Goal: Check status: Check status

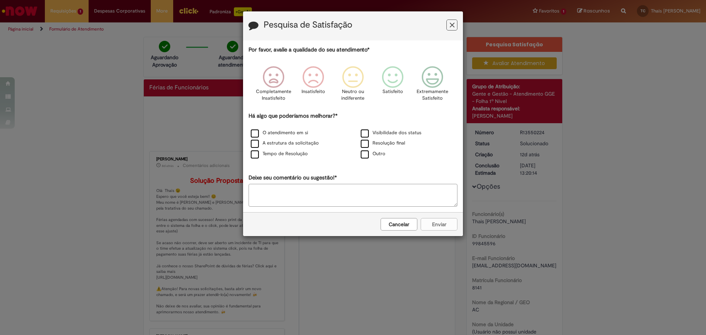
click at [452, 27] on icon "Feedback" at bounding box center [451, 25] width 5 height 8
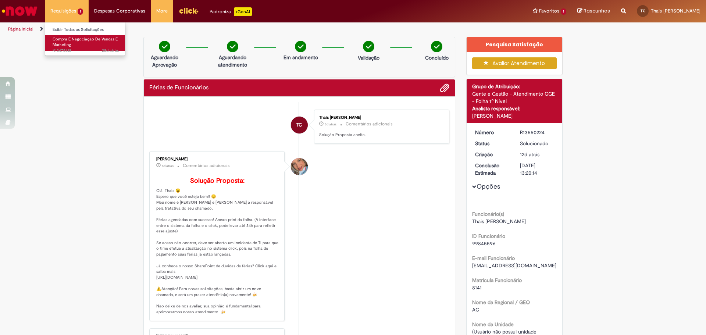
click at [78, 51] on span "28d atrás 28 dias atrás R13475618" at bounding box center [86, 51] width 66 height 6
click at [87, 40] on span "Compra E Negociação De Vendas E Marketing" at bounding box center [85, 41] width 65 height 11
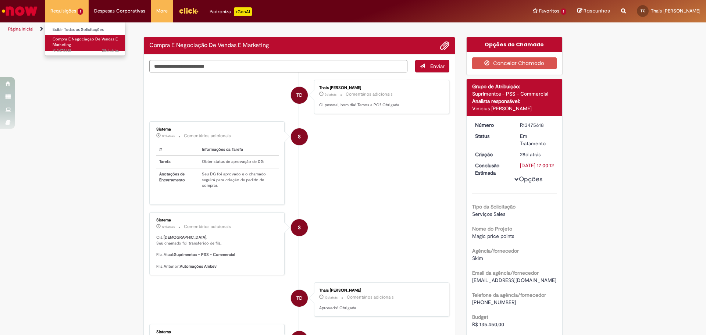
click at [82, 42] on link "Compra E Negociação De Vendas E Marketing 28d atrás 28 dias atrás R13475618" at bounding box center [85, 43] width 81 height 16
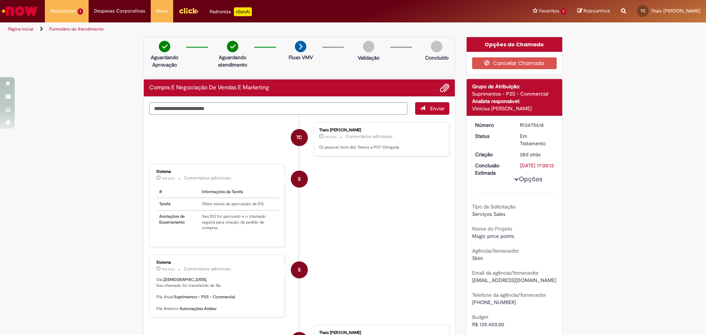
click at [536, 123] on div "R13475618" at bounding box center [537, 124] width 34 height 7
drag, startPoint x: 545, startPoint y: 124, endPoint x: 517, endPoint y: 126, distance: 27.3
click at [520, 126] on div "R13475618" at bounding box center [537, 124] width 34 height 7
copy div "R13475618"
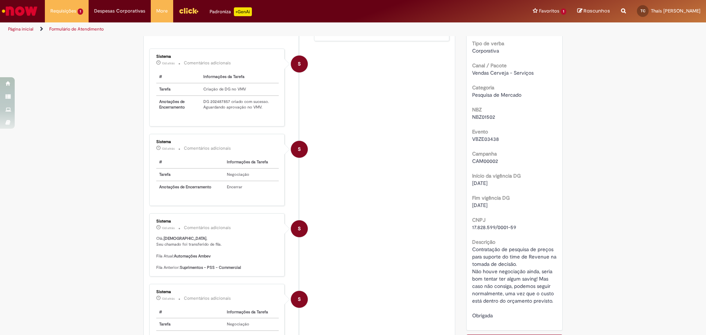
scroll to position [331, 0]
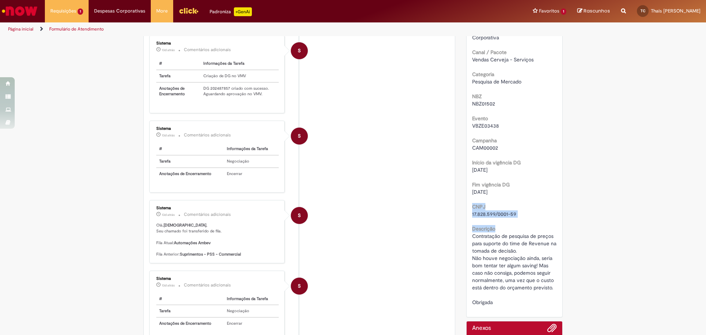
drag, startPoint x: 517, startPoint y: 224, endPoint x: 471, endPoint y: 215, distance: 47.2
click at [472, 215] on div "Tipo da Solicitação Serviços Sales Nome do Projeto Magic price points Agência/f…" at bounding box center [514, 84] width 85 height 443
click at [485, 217] on span "17.828.599/0001-59" at bounding box center [494, 214] width 44 height 7
drag, startPoint x: 522, startPoint y: 219, endPoint x: 464, endPoint y: 221, distance: 57.7
click at [466, 221] on div "Número R13475618 Status Em Tratamento Criação 29d atrás 29 dias atrás Conclusão…" at bounding box center [514, 51] width 96 height 532
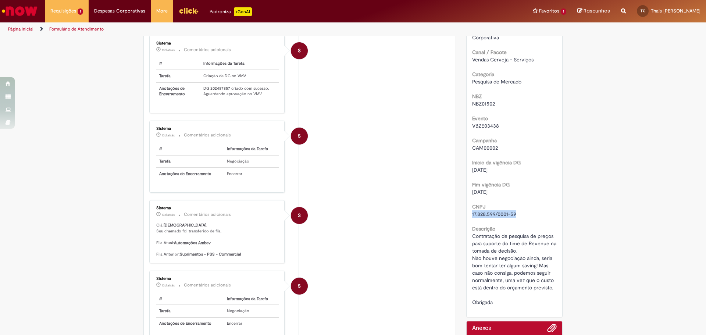
copy span "17.828.599/0001-59"
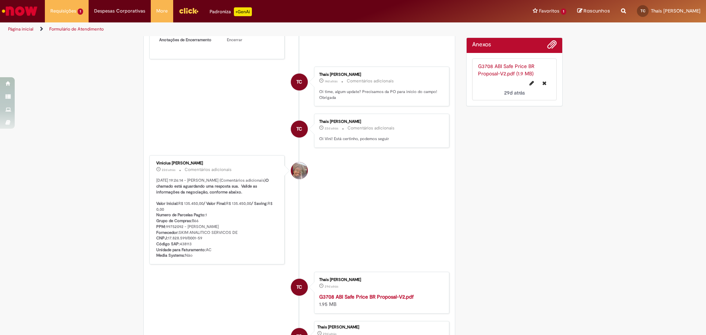
scroll to position [625, 0]
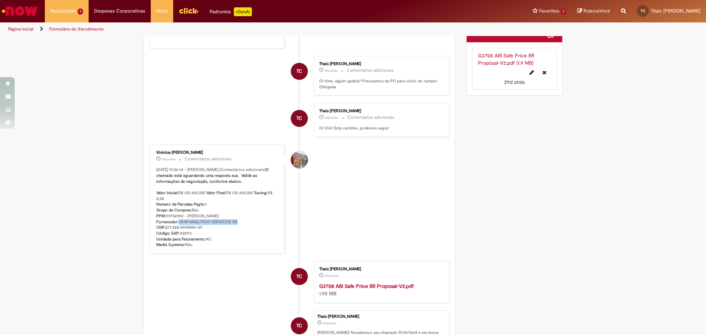
drag, startPoint x: 237, startPoint y: 226, endPoint x: 176, endPoint y: 228, distance: 60.7
click at [176, 228] on p "[DATE] 19:26:14 - [PERSON_NAME] (Comentários adicionais) O chamado está aguarda…" at bounding box center [217, 207] width 122 height 81
copy p "SKIM ANALITICO SERVICOS DE"
drag, startPoint x: 189, startPoint y: 238, endPoint x: 148, endPoint y: 238, distance: 40.8
click at [151, 238] on div "Vinicius [PERSON_NAME] 22d atrás 22 dias atrás Comentários adicionais [DATE] 19…" at bounding box center [216, 199] width 131 height 105
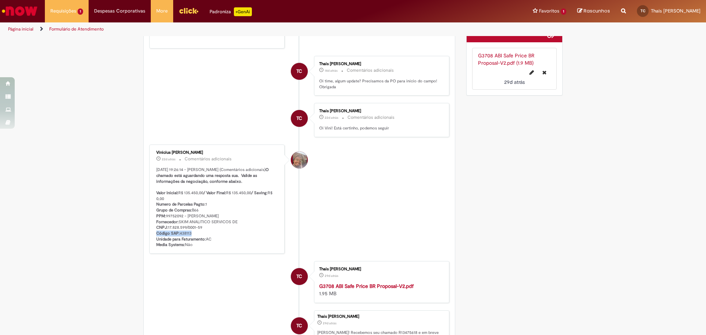
copy p "Código SAP: 438113"
